Goal: Information Seeking & Learning: Find specific page/section

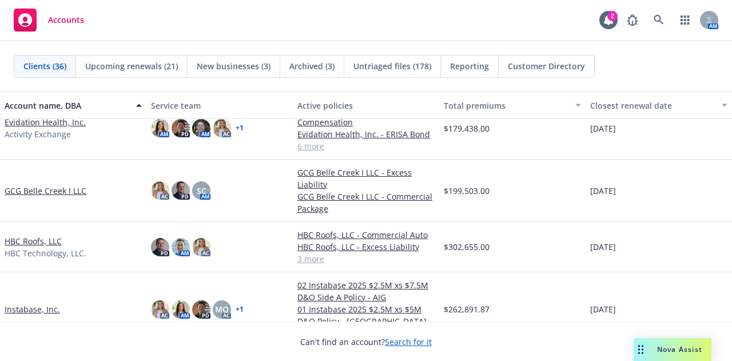
scroll to position [666, 0]
click at [464, 13] on div "Accounts 2 AM" at bounding box center [366, 20] width 732 height 41
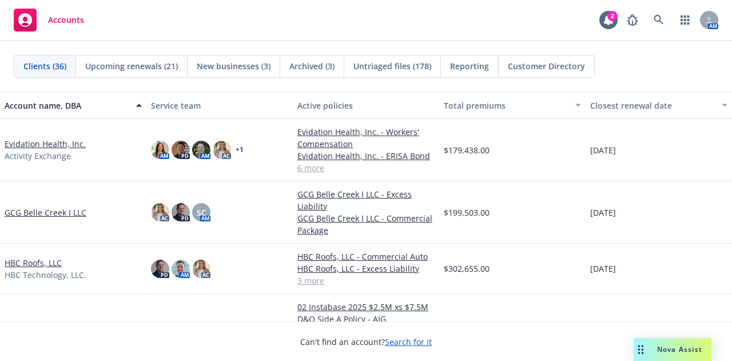
scroll to position [585, 0]
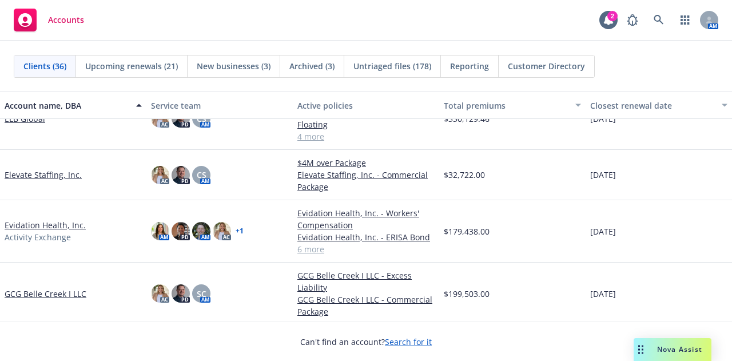
click at [37, 231] on link "Evidation Health, Inc." at bounding box center [45, 225] width 81 height 12
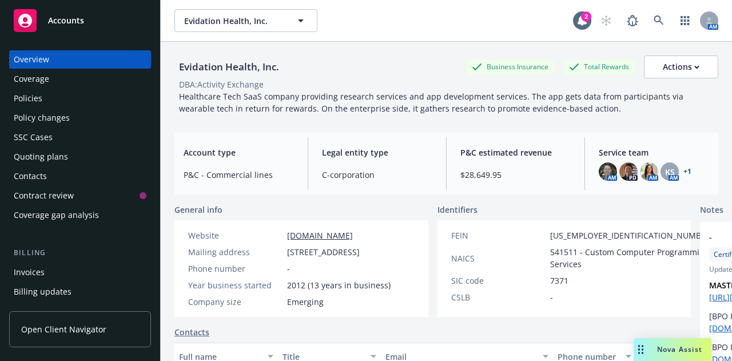
click at [60, 99] on div "Policies" at bounding box center [80, 98] width 133 height 18
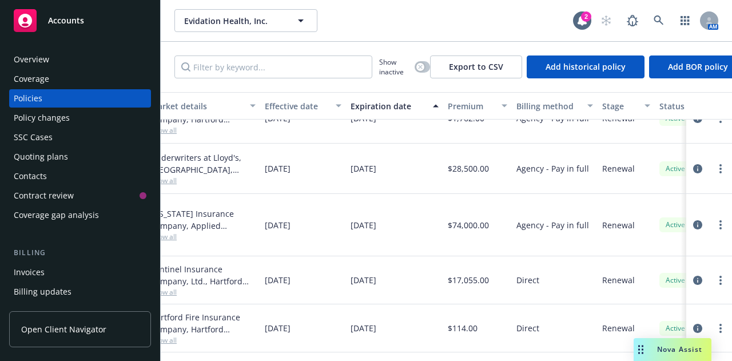
scroll to position [175, 0]
